Goal: Download file/media

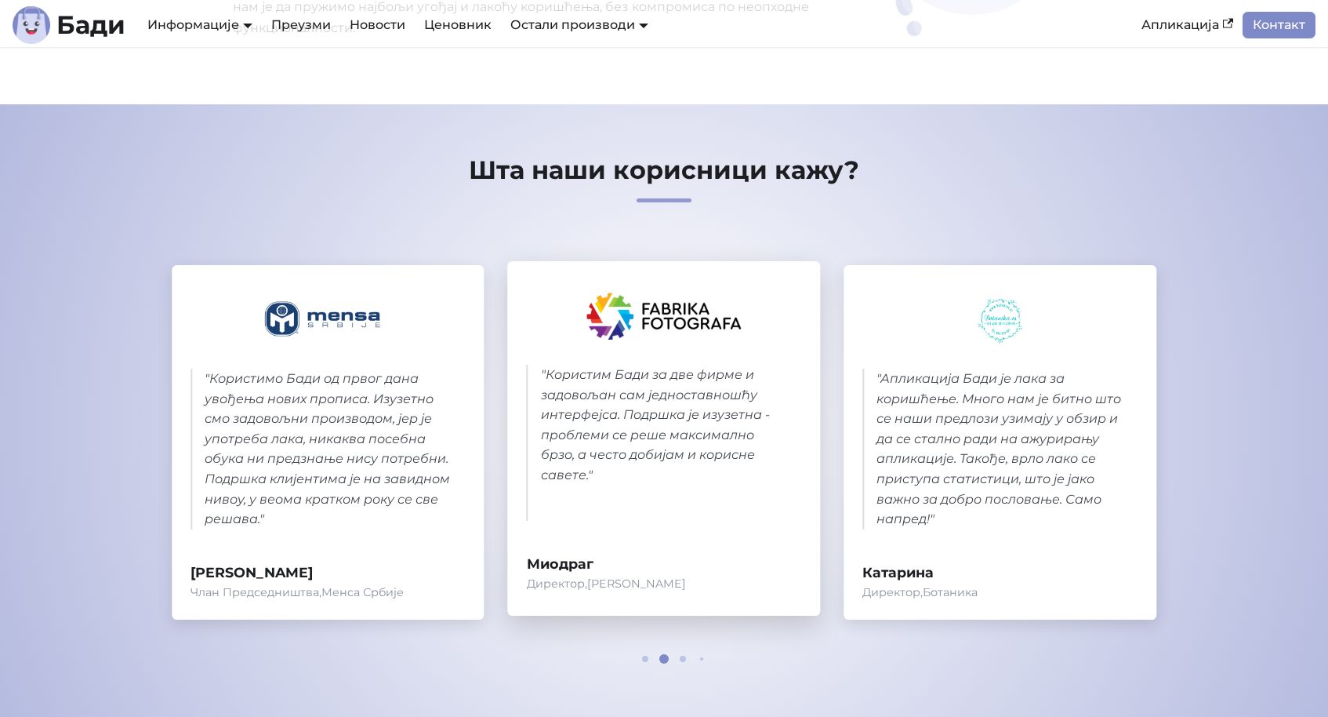
scroll to position [634, 0]
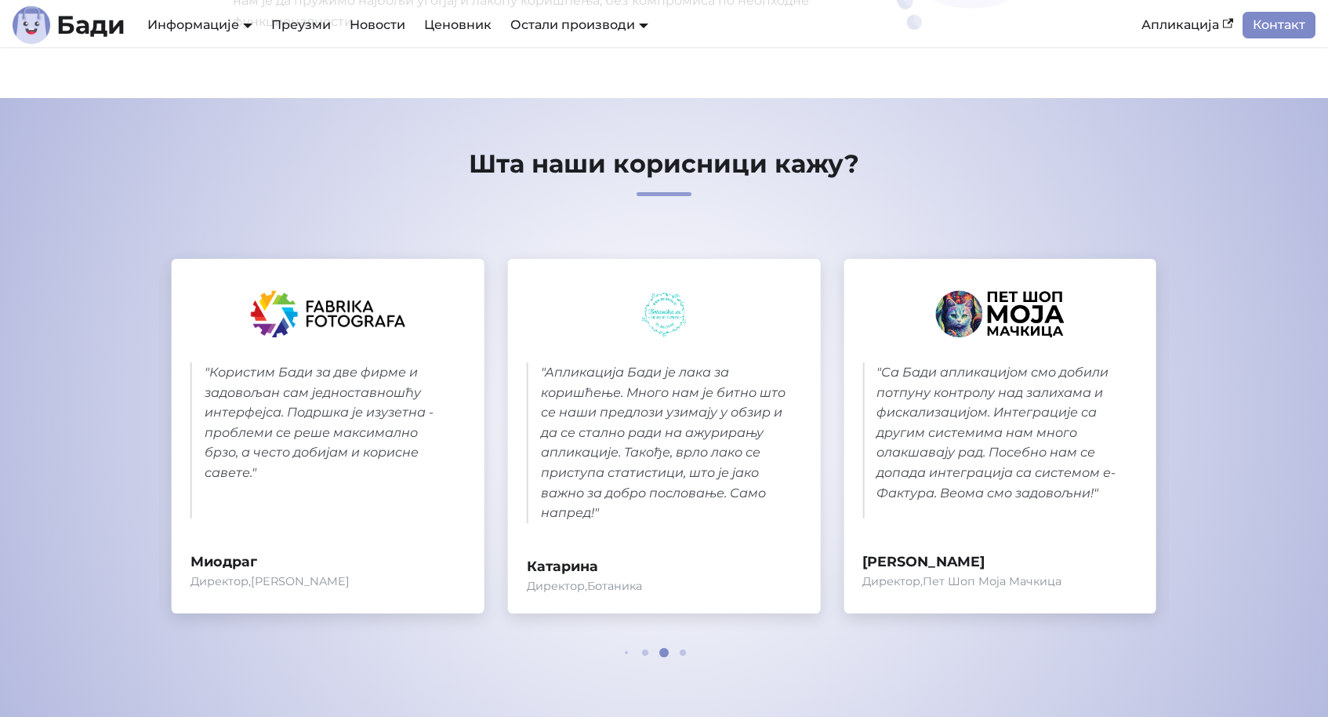
click at [645, 651] on div at bounding box center [664, 652] width 94 height 9
click at [680, 649] on span at bounding box center [683, 652] width 6 height 6
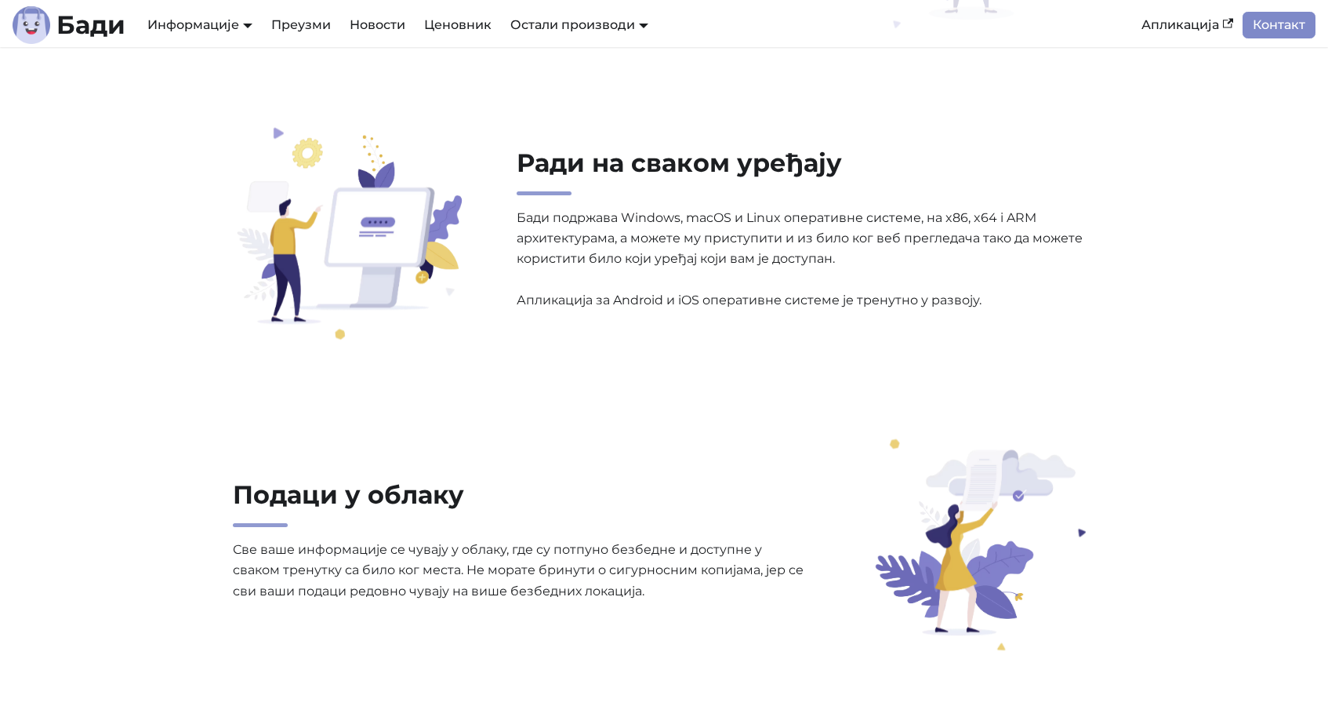
scroll to position [1495, 0]
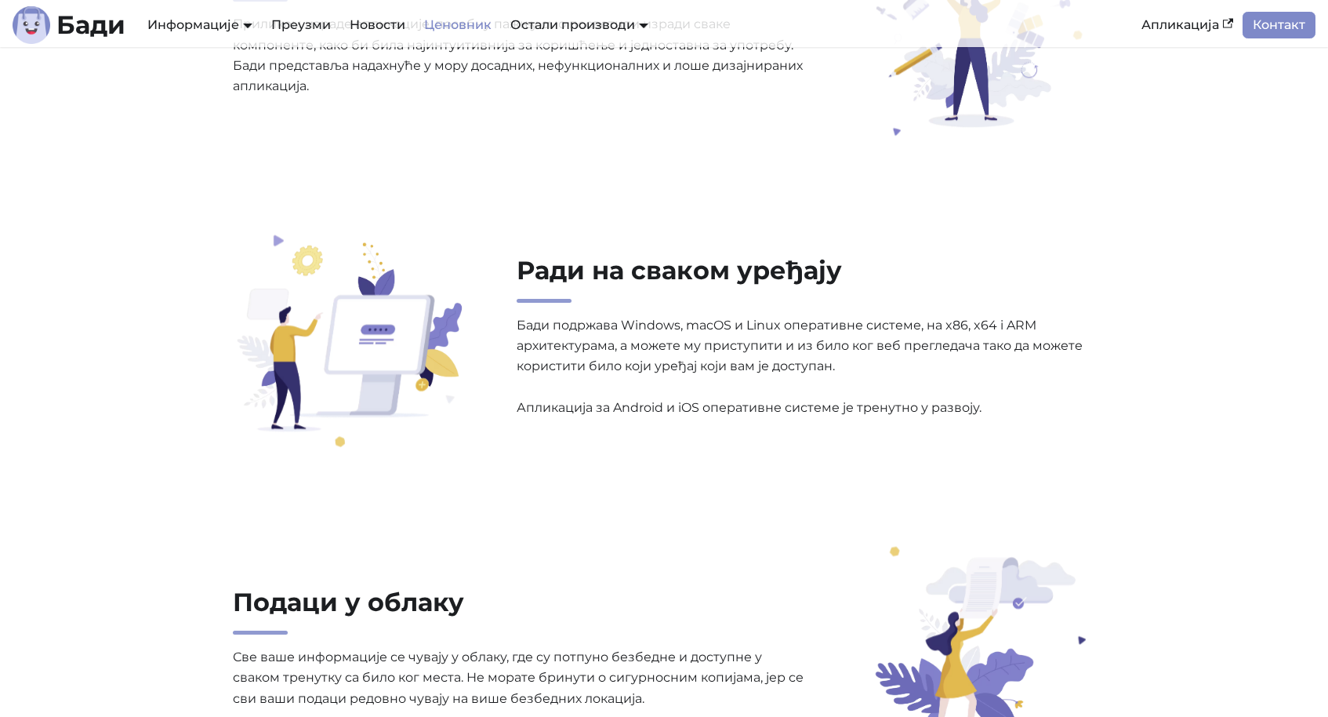
click at [476, 22] on link "Ценовник" at bounding box center [458, 25] width 86 height 27
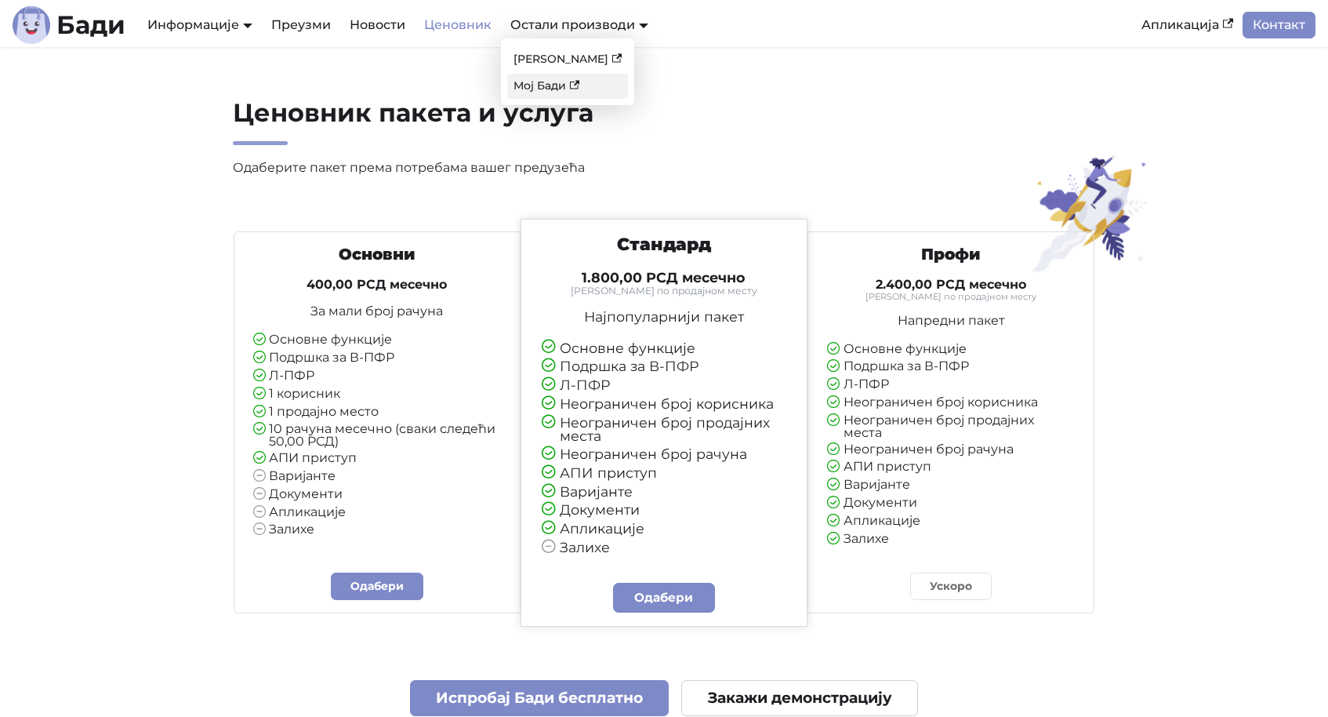
click at [555, 88] on link "Мој Бади" at bounding box center [567, 86] width 121 height 24
click at [302, 28] on link "Преузми" at bounding box center [301, 25] width 78 height 27
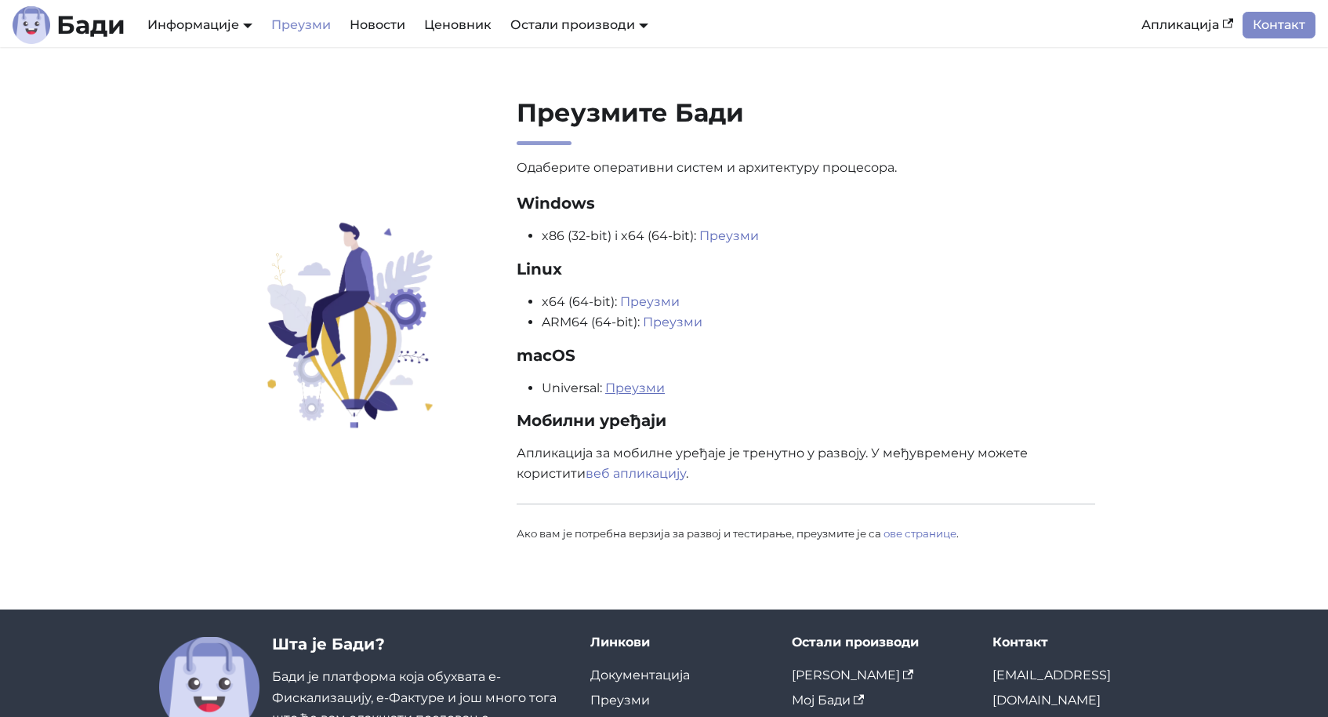
click at [623, 390] on link "Преузми" at bounding box center [635, 387] width 60 height 15
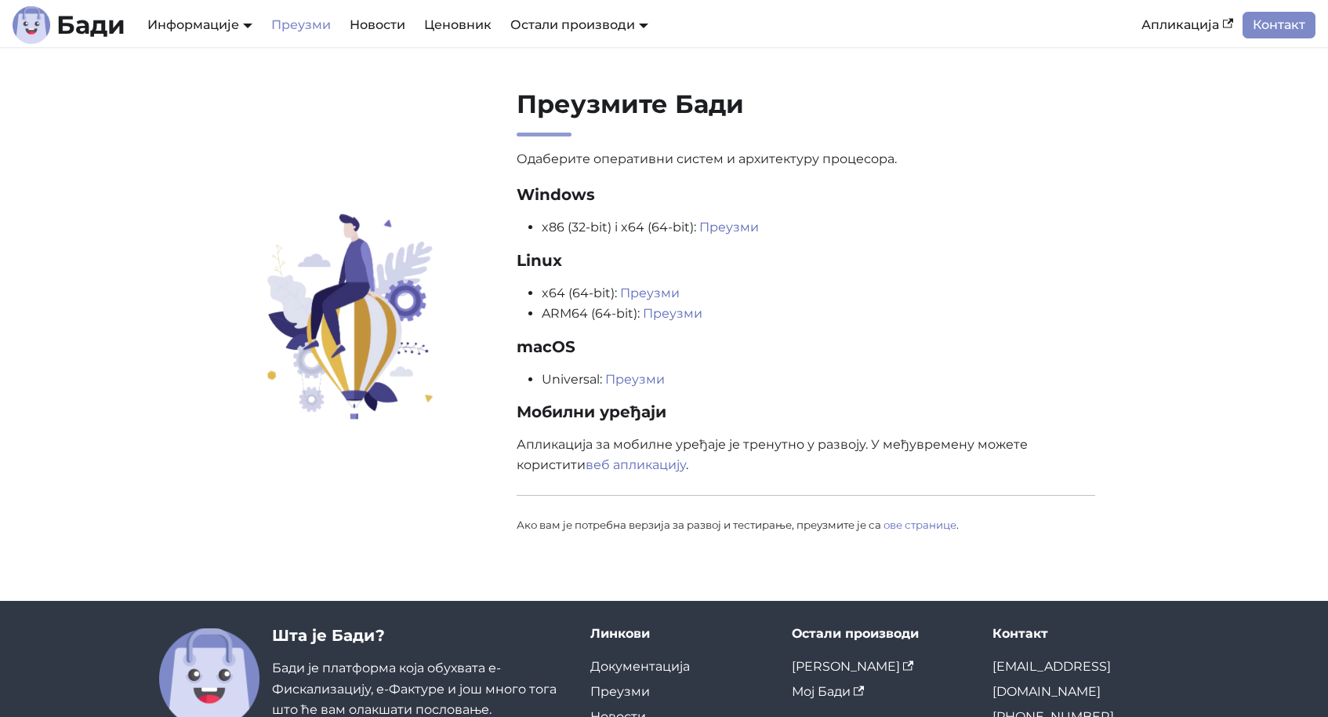
scroll to position [9, 1]
click at [620, 462] on link "веб апликацију" at bounding box center [636, 464] width 100 height 15
